Goal: Task Accomplishment & Management: Use online tool/utility

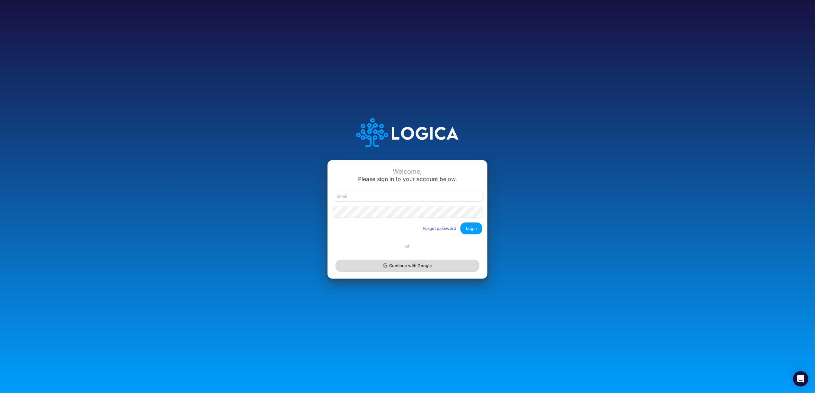
click at [412, 262] on button "Continue with Google" at bounding box center [408, 266] width 144 height 12
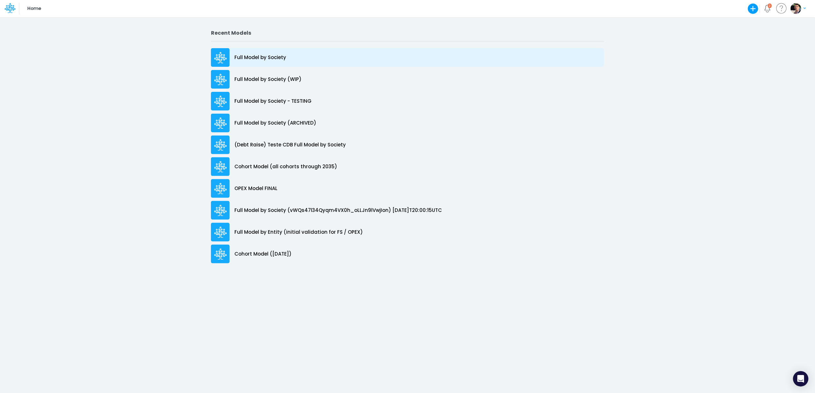
drag, startPoint x: 269, startPoint y: 45, endPoint x: 269, endPoint y: 52, distance: 7.1
click at [269, 45] on section "Recent Models Full Model by Society Full Model by Society (WIP) Full Model by S…" at bounding box center [407, 150] width 393 height 240
click at [269, 57] on p "Full Model by Society" at bounding box center [260, 57] width 52 height 7
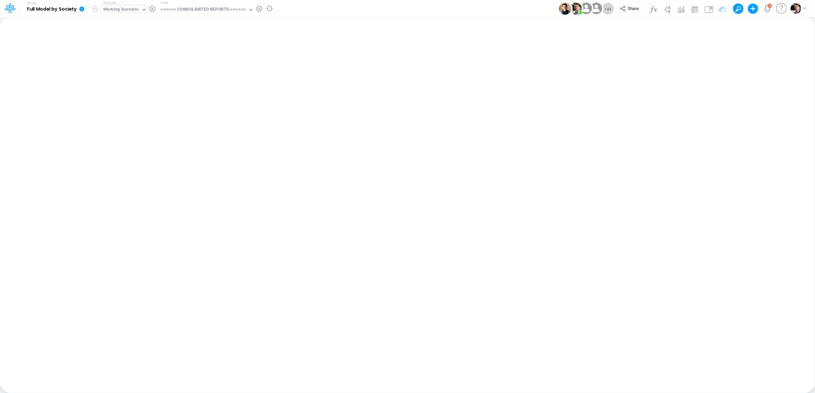
click at [145, 8] on icon at bounding box center [144, 10] width 6 height 6
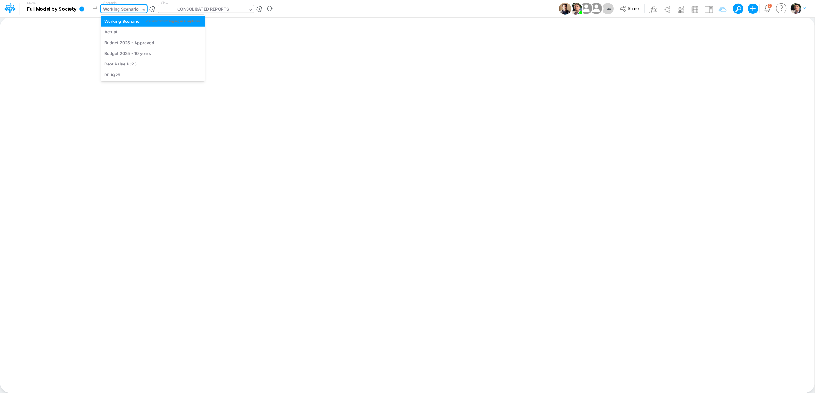
click at [213, 7] on div "====== CONSOLIDATED REPORTS ======" at bounding box center [203, 9] width 85 height 7
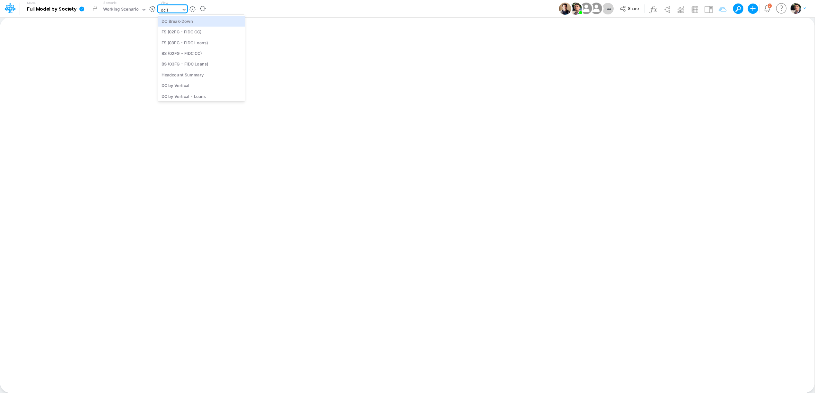
type input "dc by"
click at [194, 20] on div "DC by Vertical" at bounding box center [201, 21] width 87 height 11
type input "DC by Vertical"
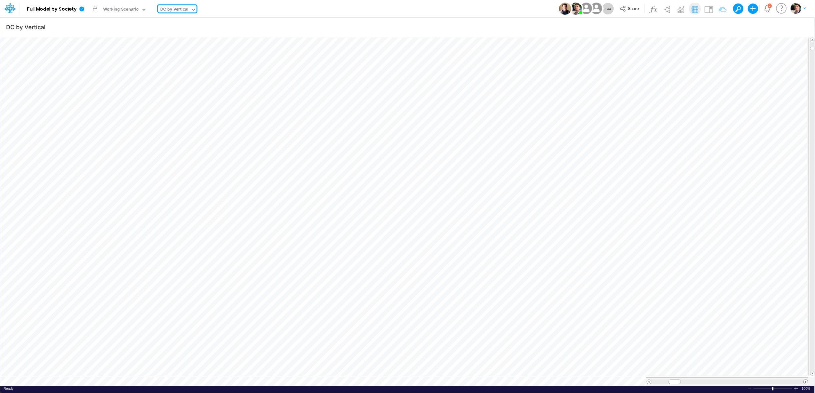
click at [805, 380] on span at bounding box center [806, 382] width 4 height 4
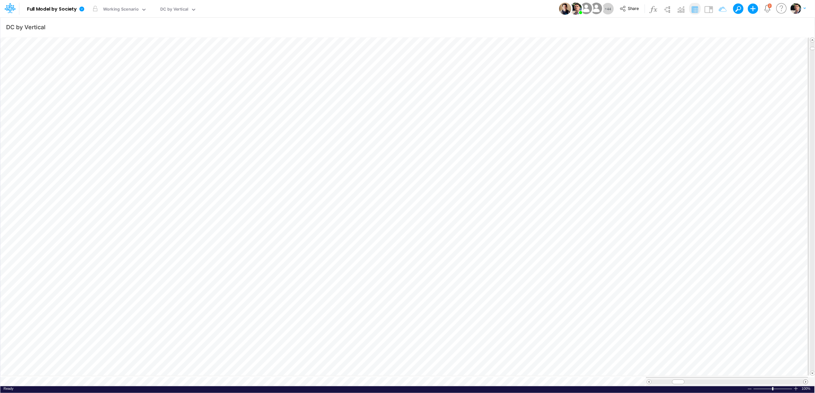
click at [805, 380] on span at bounding box center [806, 382] width 4 height 4
click at [720, 27] on icon "button" at bounding box center [720, 27] width 10 height 7
click at [620, 68] on icon "button" at bounding box center [621, 68] width 4 height 4
select select "tableSearchOR"
click at [565, 88] on div at bounding box center [572, 89] width 61 height 11
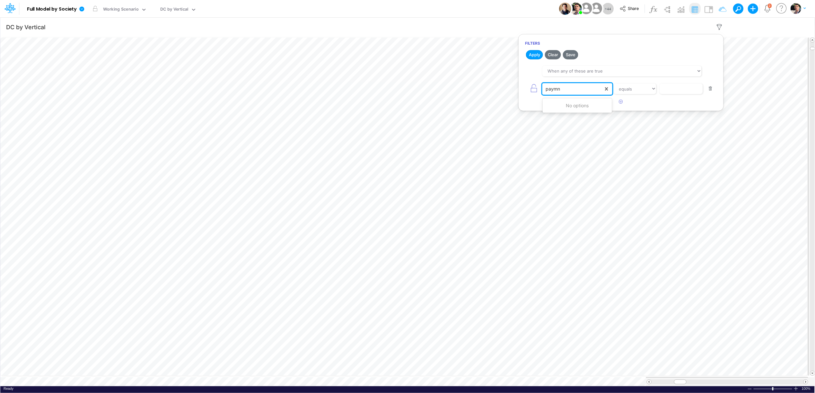
type input "paymn"
click at [578, 88] on div at bounding box center [572, 89] width 61 height 11
type input "pay"
click at [683, 92] on input "text" at bounding box center [681, 89] width 43 height 11
type input "cc"
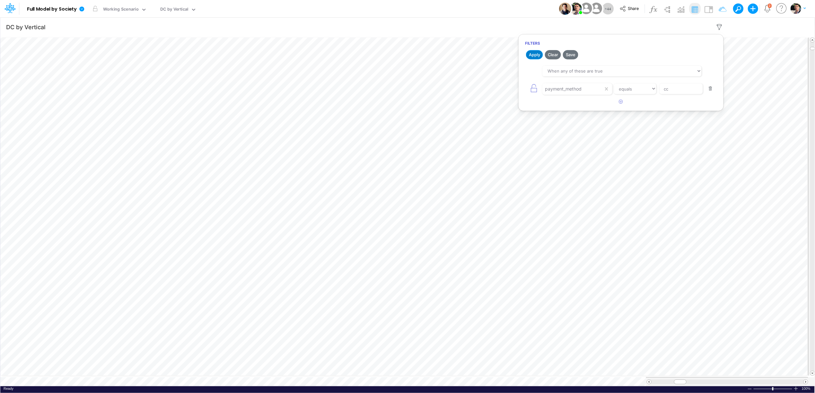
click at [530, 53] on button "Apply" at bounding box center [534, 54] width 17 height 9
click at [649, 380] on span at bounding box center [649, 382] width 4 height 4
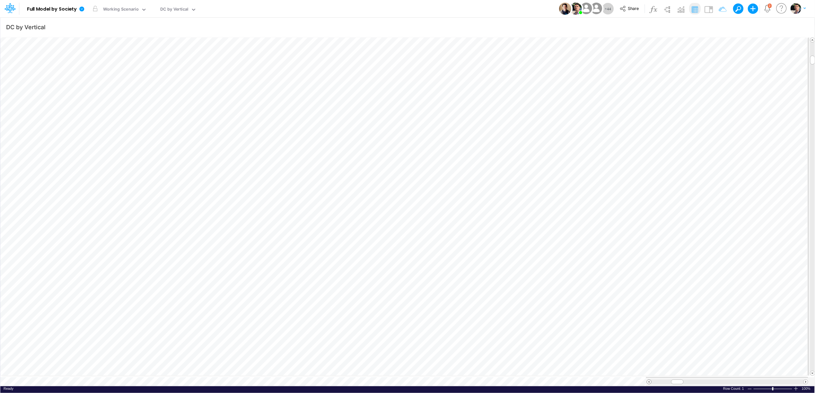
click at [649, 380] on span at bounding box center [649, 382] width 4 height 4
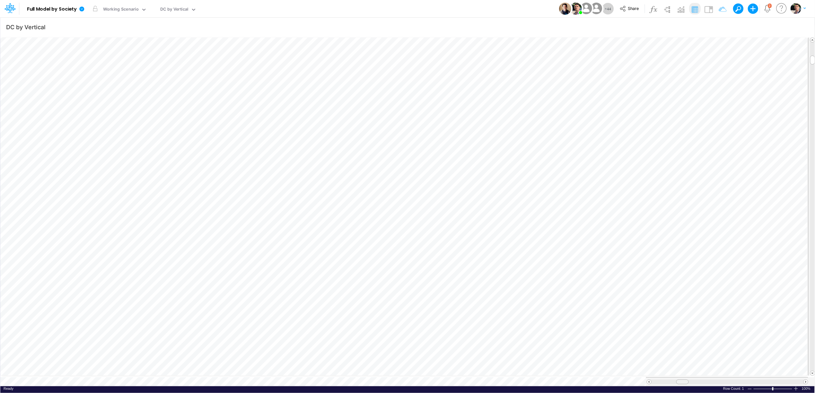
drag, startPoint x: 674, startPoint y: 379, endPoint x: 682, endPoint y: 379, distance: 7.7
click at [682, 380] on span at bounding box center [682, 382] width 4 height 4
click at [82, 11] on icon at bounding box center [81, 8] width 5 height 5
click at [116, 67] on button "View model info" at bounding box center [114, 67] width 69 height 10
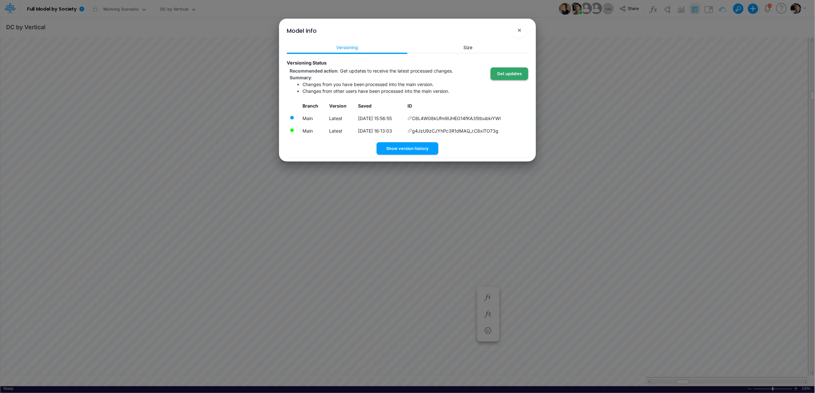
click at [513, 74] on button "Get updates" at bounding box center [510, 73] width 38 height 13
click at [519, 28] on span "×" at bounding box center [520, 30] width 4 height 8
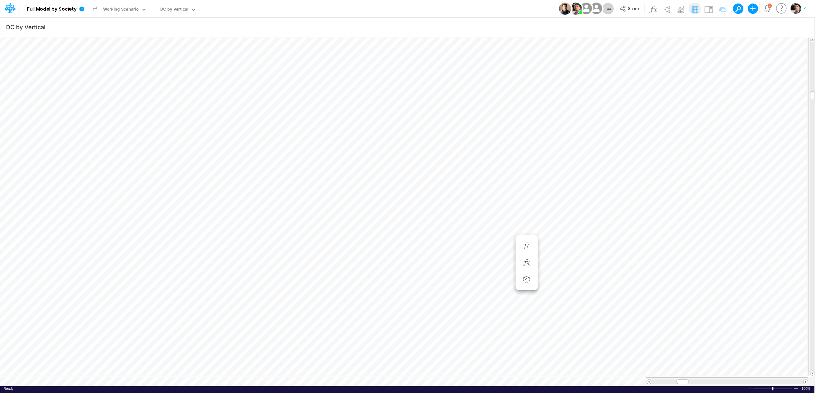
scroll to position [0, 0]
click at [173, 10] on div "DC by Vertical" at bounding box center [175, 9] width 28 height 7
type input "usga"
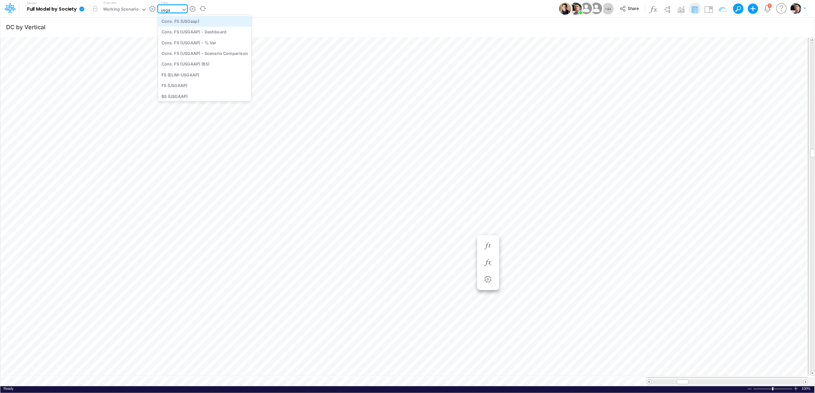
click at [191, 21] on div "Cons. FS (USGaap)" at bounding box center [204, 21] width 93 height 11
type input "Consolidated FS - USGAAP"
click at [802, 27] on icon "button" at bounding box center [803, 27] width 10 height 7
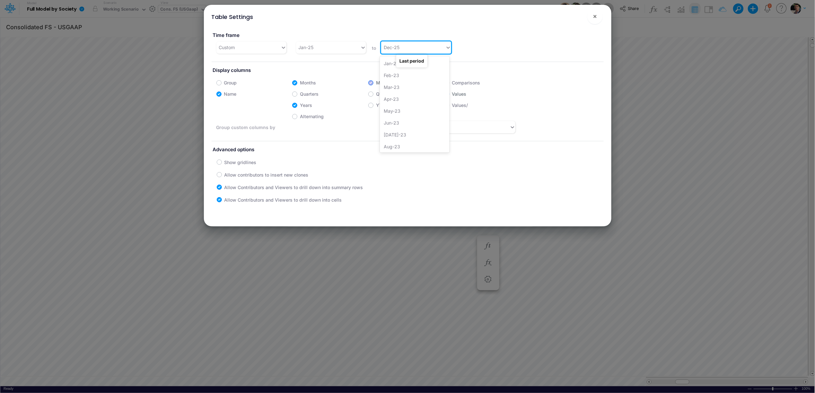
click at [402, 49] on div "Dec-25" at bounding box center [413, 47] width 64 height 11
type input "dec-34"
click at [402, 60] on body "Model Full Model by Society Edit model settings Duplicate Import QuickBooks Qui…" at bounding box center [407, 196] width 815 height 393
click at [397, 65] on div "Dec-34" at bounding box center [415, 63] width 70 height 12
click at [595, 16] on span "×" at bounding box center [595, 16] width 4 height 8
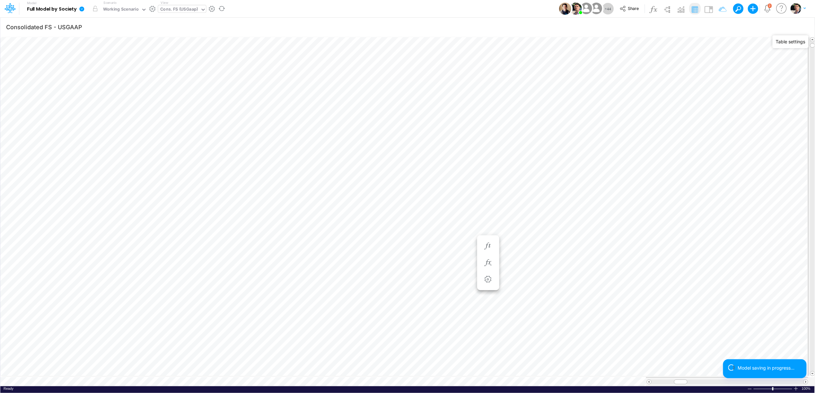
type input "DC by Vertical"
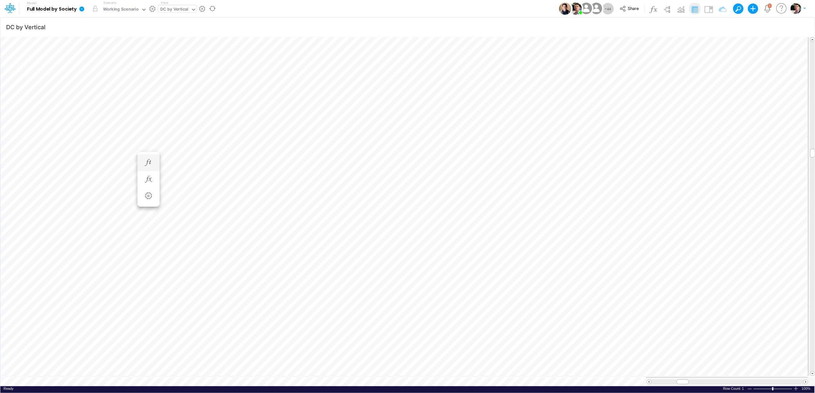
scroll to position [0, 0]
click at [806, 380] on span at bounding box center [806, 382] width 4 height 4
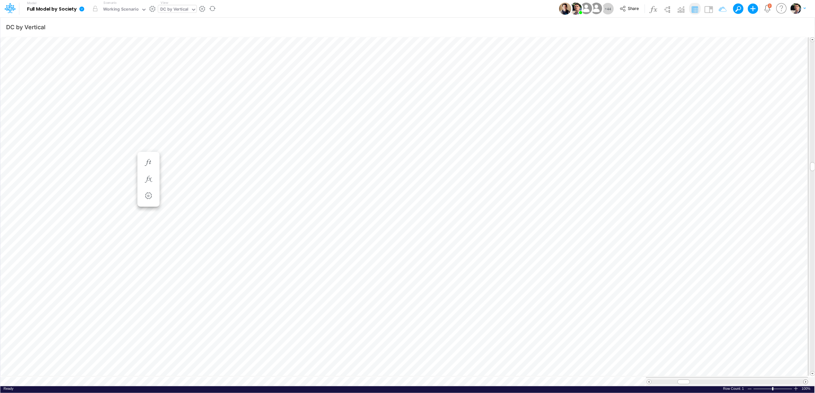
click at [806, 380] on span at bounding box center [806, 382] width 4 height 4
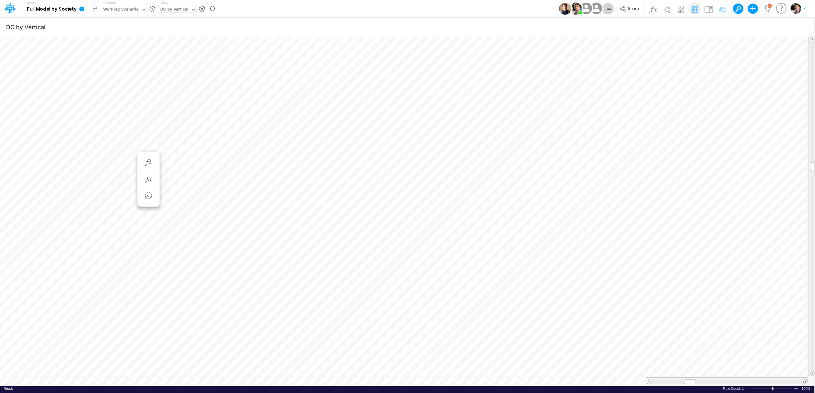
click at [806, 380] on span at bounding box center [806, 382] width 4 height 4
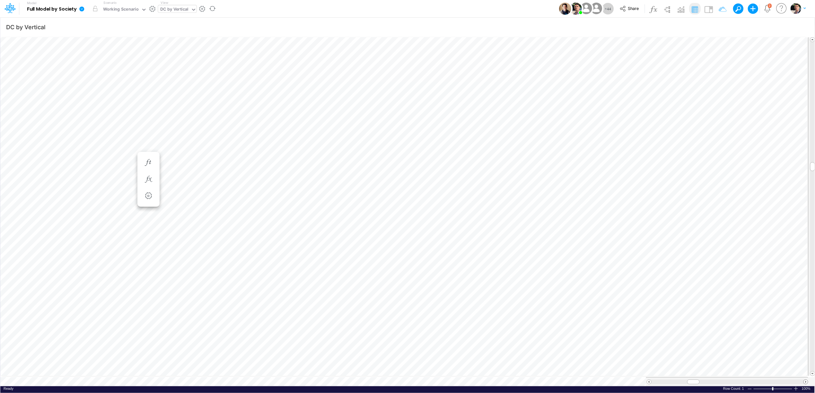
click at [806, 380] on span at bounding box center [806, 382] width 4 height 4
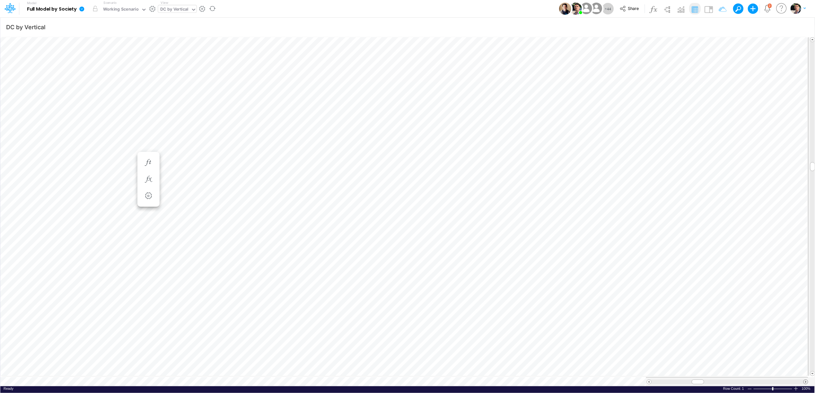
click at [806, 380] on span at bounding box center [806, 382] width 4 height 4
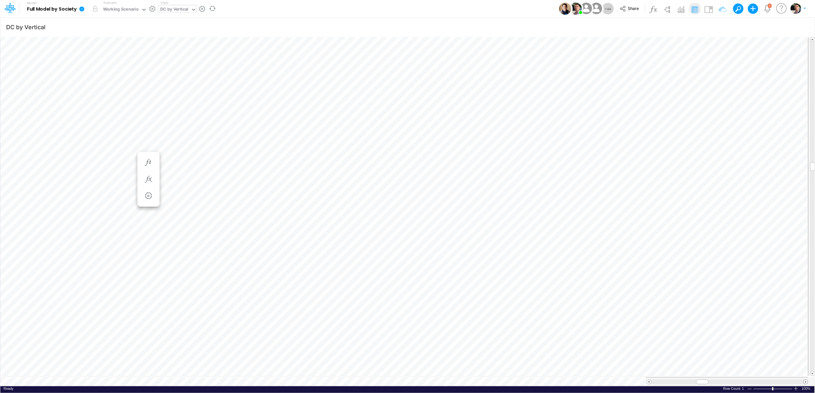
click at [806, 380] on span at bounding box center [806, 382] width 4 height 4
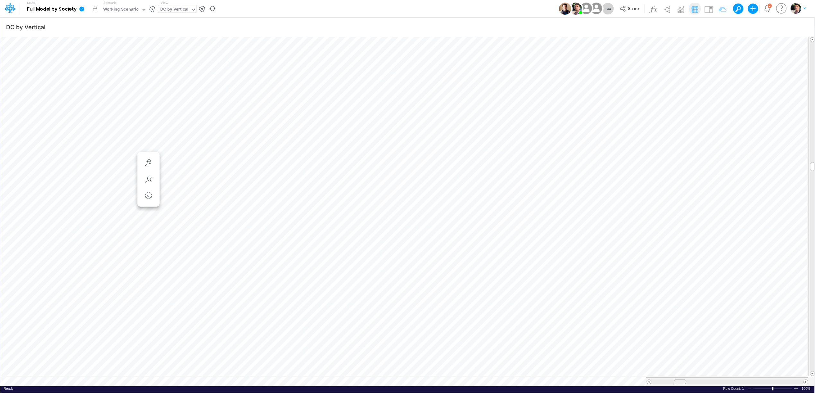
drag, startPoint x: 707, startPoint y: 380, endPoint x: 680, endPoint y: 382, distance: 26.7
click at [680, 382] on div at bounding box center [727, 381] width 162 height 9
drag, startPoint x: 689, startPoint y: 379, endPoint x: 672, endPoint y: 379, distance: 16.7
click at [672, 380] on span at bounding box center [672, 382] width 4 height 4
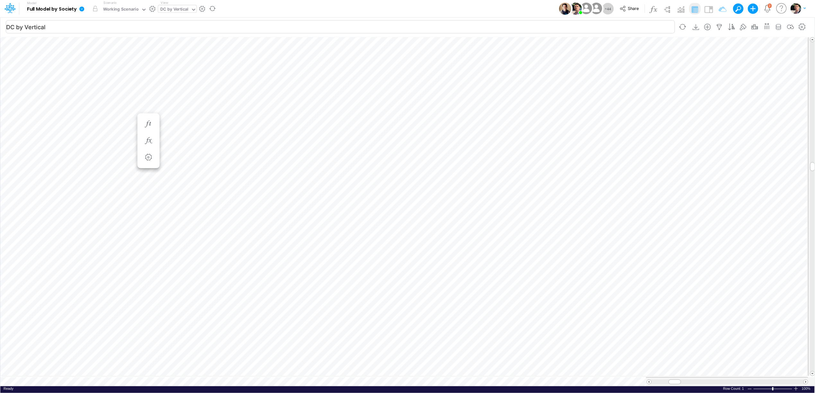
scroll to position [0, 0]
click at [806, 380] on span at bounding box center [806, 382] width 4 height 4
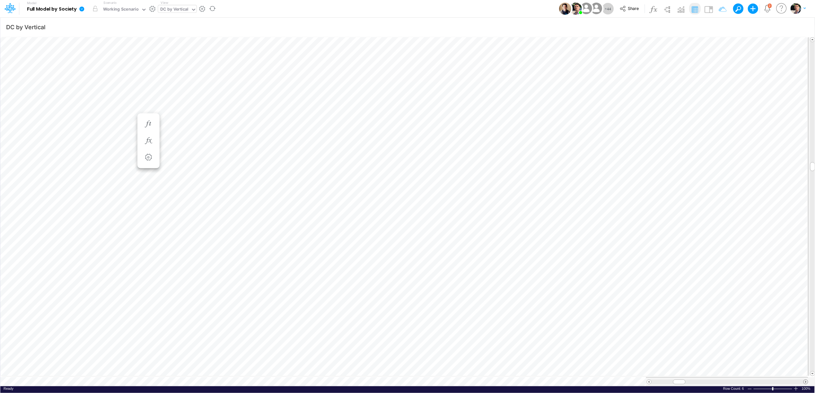
click at [806, 380] on span at bounding box center [806, 382] width 4 height 4
click at [175, 7] on div "DC by Vertical" at bounding box center [175, 9] width 28 height 7
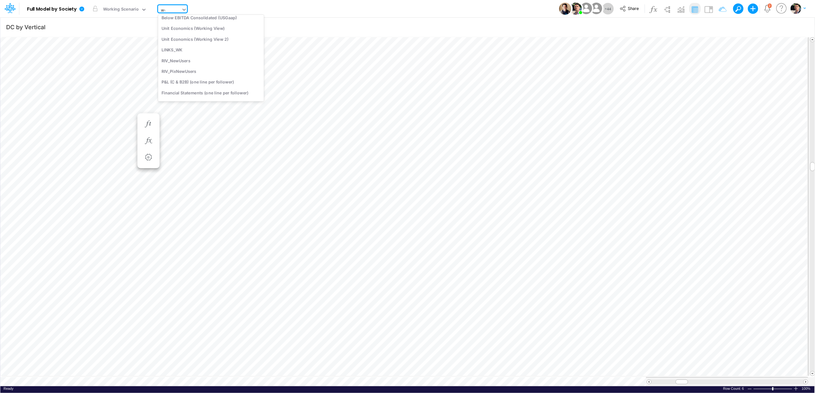
scroll to position [0, 0]
type input "worki"
click at [184, 19] on div "Unit Economics (Working View)" at bounding box center [201, 21] width 87 height 11
click at [805, 380] on span at bounding box center [806, 382] width 4 height 4
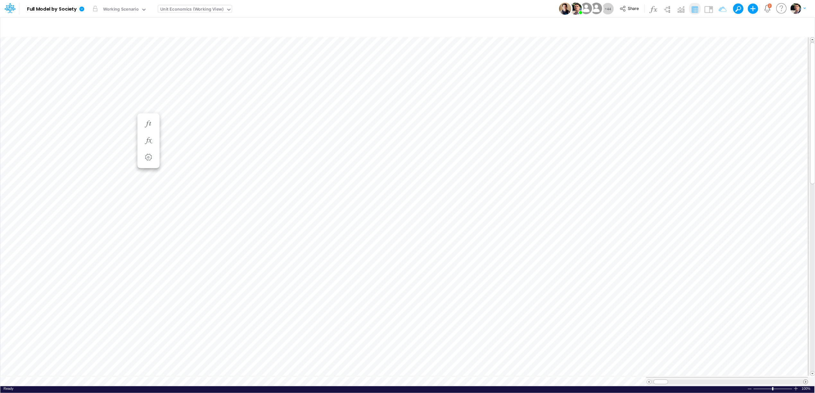
click at [805, 380] on span at bounding box center [806, 382] width 4 height 4
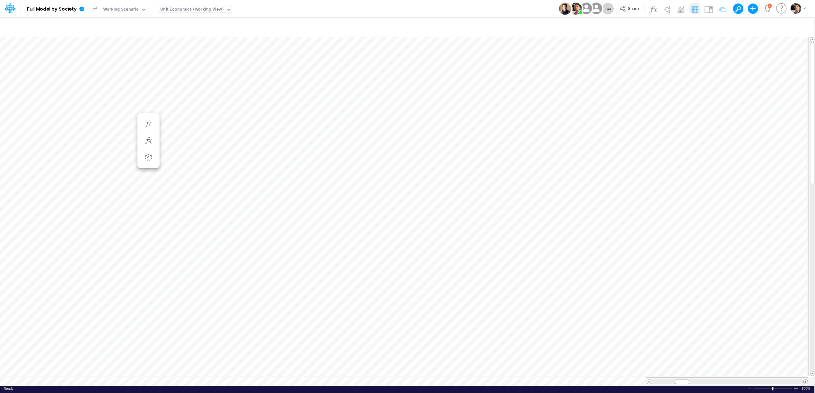
click at [805, 380] on span at bounding box center [806, 382] width 4 height 4
click at [720, 28] on icon "button" at bounding box center [720, 27] width 10 height 7
select select "contains"
select select "tableSearchOR"
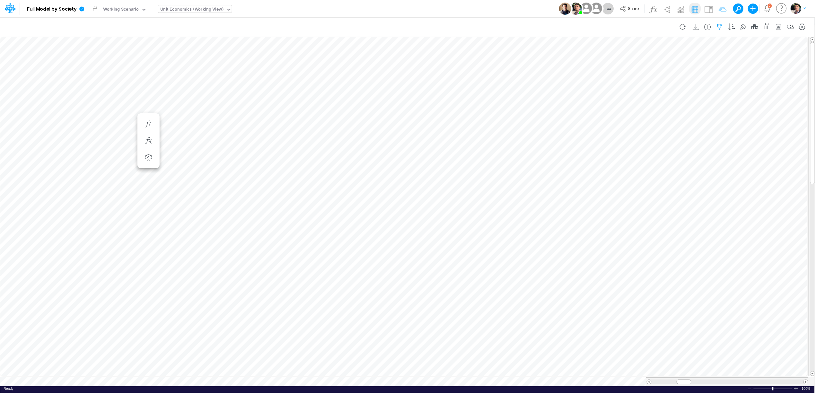
select select "contains"
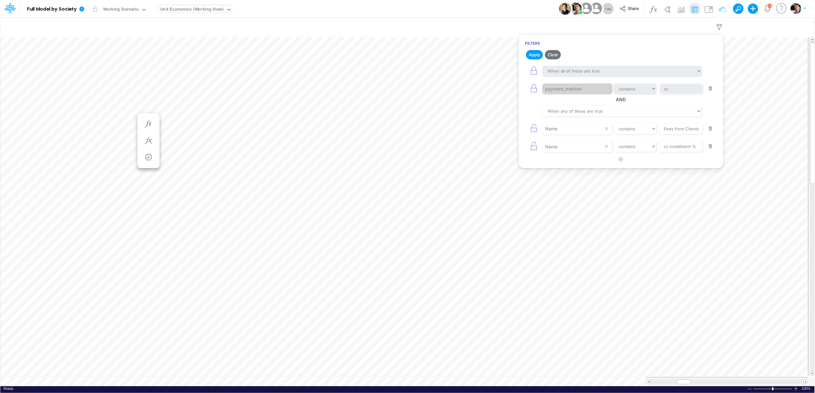
click at [708, 150] on button "button" at bounding box center [711, 146] width 13 height 9
click at [538, 54] on button "Apply" at bounding box center [534, 54] width 17 height 9
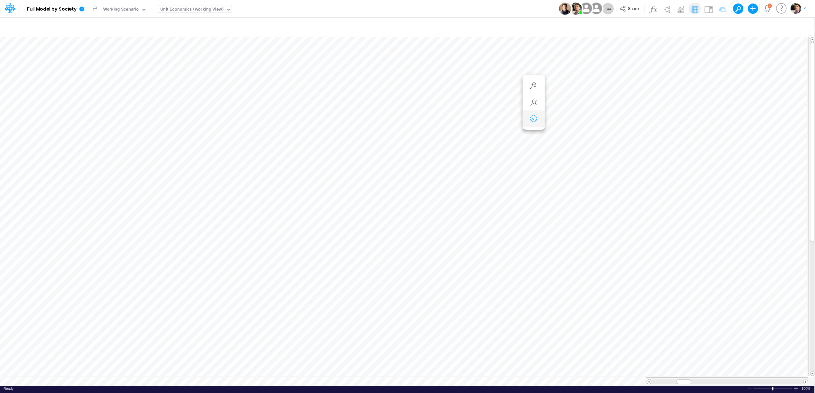
scroll to position [0, 0]
type input "Consolidated FS - USGAAP"
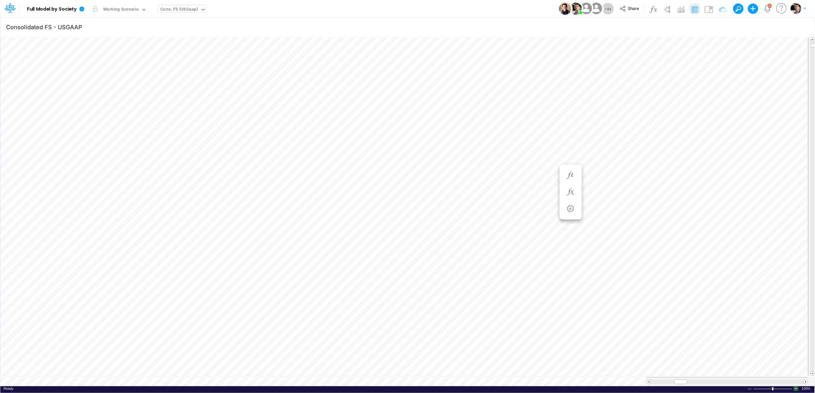
click at [797, 386] on div at bounding box center [796, 388] width 5 height 5
click at [175, 10] on div "Cons. FS (USGaap)" at bounding box center [180, 9] width 38 height 7
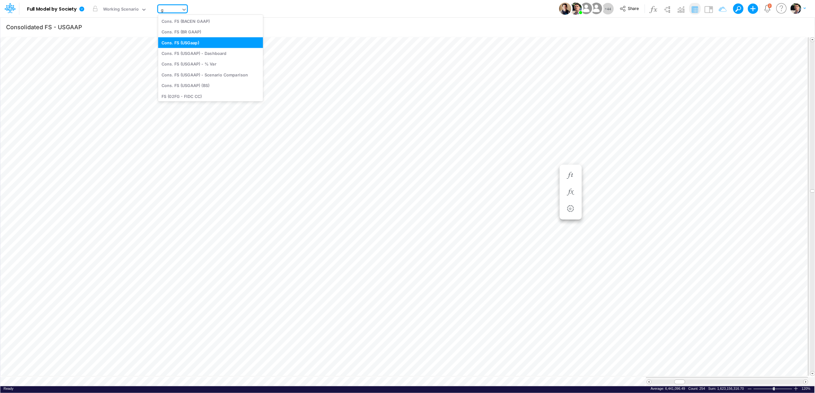
type input "gr"
click at [191, 40] on div "GR Mapping - YTD" at bounding box center [210, 42] width 105 height 11
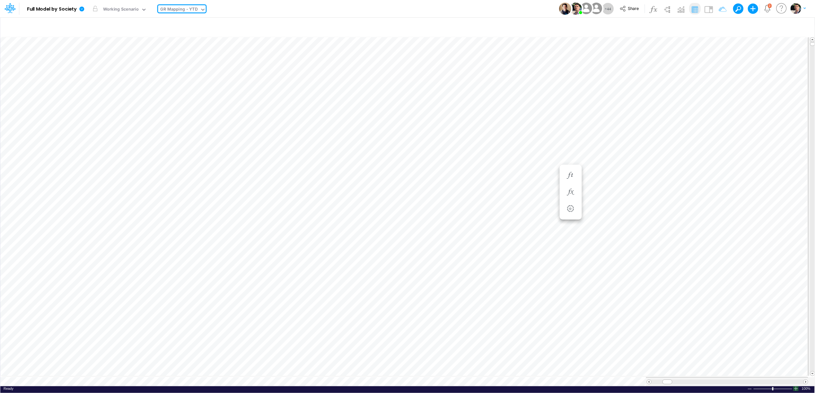
click at [797, 388] on div at bounding box center [796, 388] width 5 height 5
click at [796, 388] on div at bounding box center [796, 388] width 5 height 5
click at [796, 389] on div "Ready 110% Sum: null Max: null Min: null Numerical Count: null Count: null Aver…" at bounding box center [407, 390] width 815 height 8
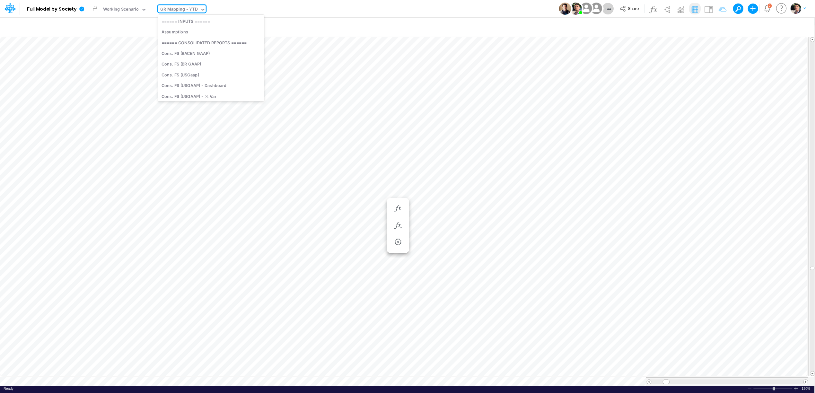
click at [171, 10] on div "GR Mapping - YTD" at bounding box center [179, 9] width 37 height 7
type input "b"
type input "01br"
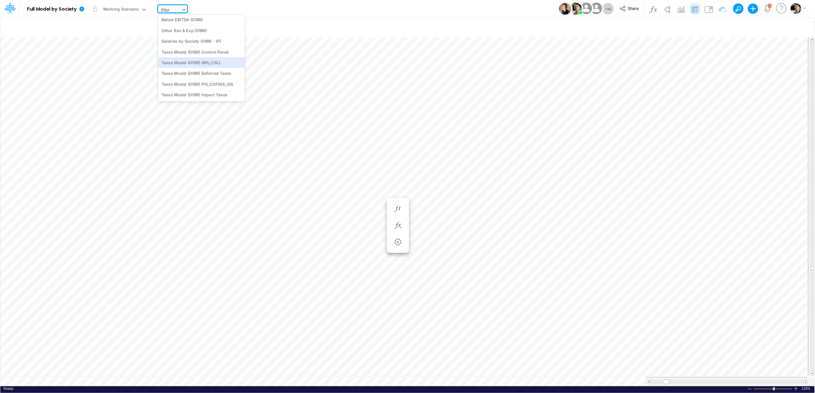
scroll to position [0, 0]
click at [193, 75] on div "BS (01BR - IP)" at bounding box center [201, 74] width 87 height 11
type input "BS (01BR - IP)"
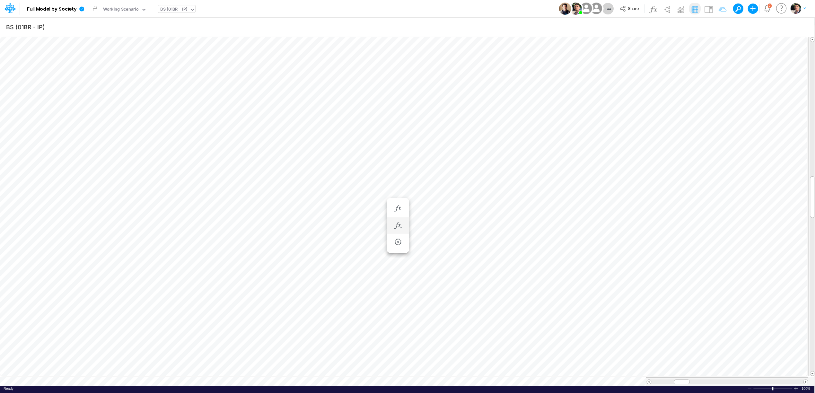
scroll to position [0, 0]
